Goal: Task Accomplishment & Management: Manage account settings

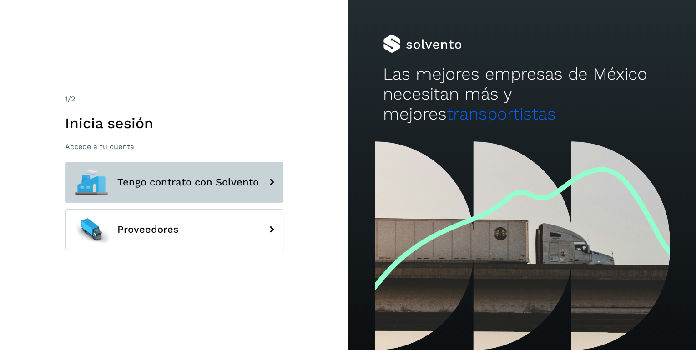
click at [227, 181] on span "Tengo contrato con Solvento" at bounding box center [187, 182] width 141 height 11
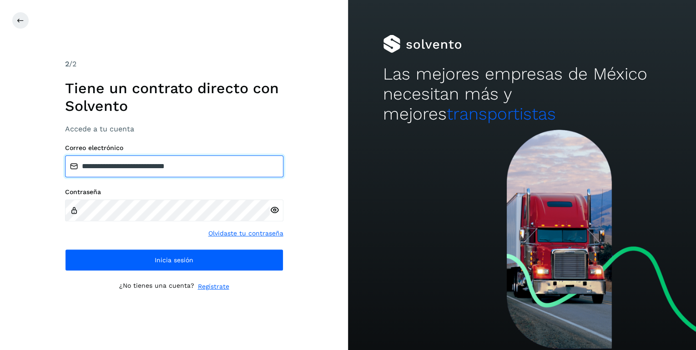
click at [213, 164] on input "**********" at bounding box center [174, 167] width 218 height 22
type input "**********"
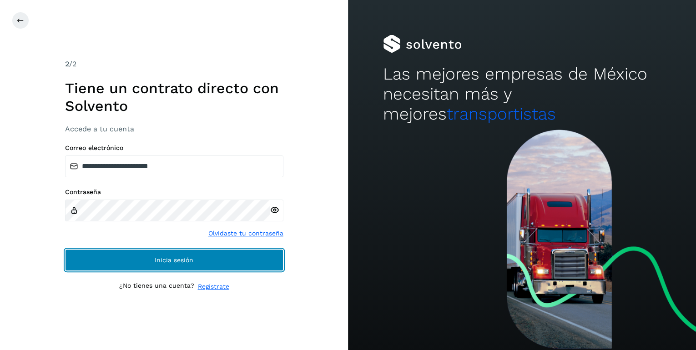
click at [174, 264] on button "Inicia sesión" at bounding box center [174, 260] width 218 height 22
